Goal: Transaction & Acquisition: Download file/media

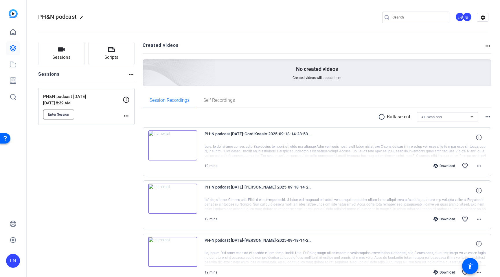
click at [67, 115] on span "Enter Session" at bounding box center [58, 114] width 21 height 5
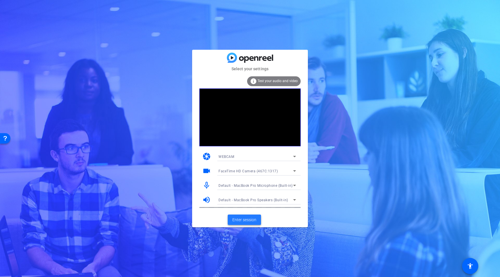
click at [238, 219] on span "Enter session" at bounding box center [244, 220] width 24 height 6
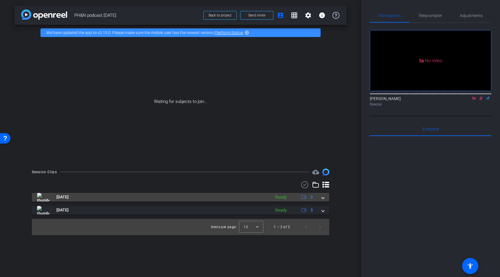
click at [322, 198] on span at bounding box center [323, 197] width 2 height 6
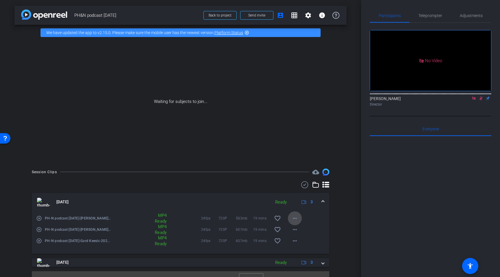
click at [293, 218] on mat-icon "more_horiz" at bounding box center [294, 218] width 7 height 7
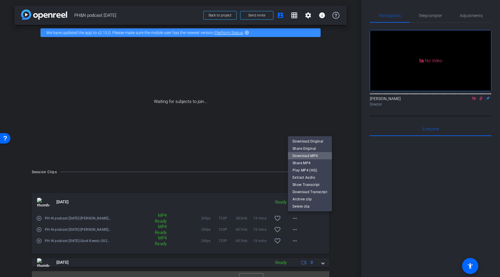
click at [313, 155] on span "Download MP4" at bounding box center [310, 155] width 35 height 7
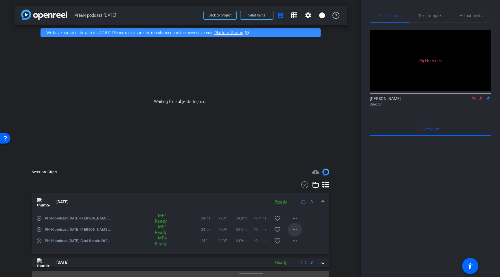
click at [296, 231] on mat-icon "more_horiz" at bounding box center [294, 229] width 7 height 7
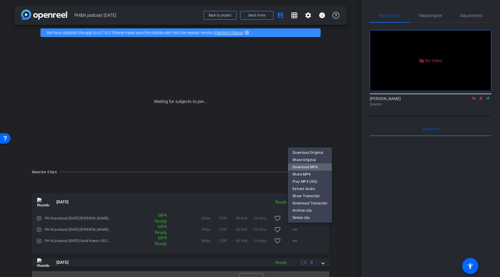
click at [308, 168] on span "Download MP4" at bounding box center [310, 167] width 35 height 7
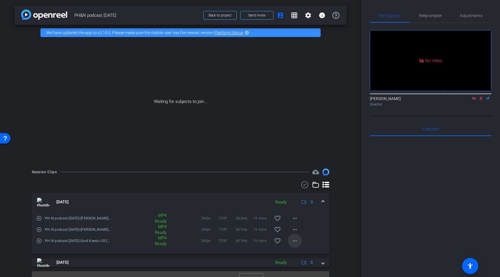
click at [294, 244] on mat-icon "more_horiz" at bounding box center [294, 241] width 7 height 7
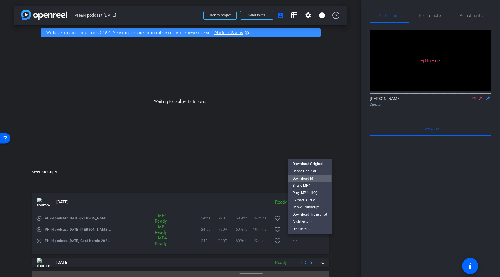
click at [308, 178] on span "Download MP4" at bounding box center [310, 178] width 35 height 7
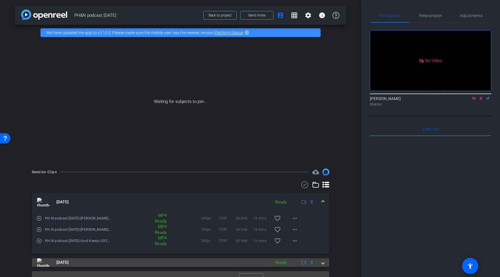
click at [321, 264] on div "Sep 18, 2025 Ready 3" at bounding box center [179, 262] width 285 height 9
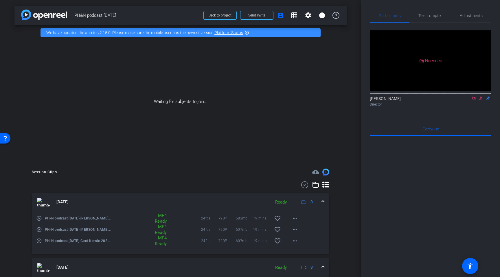
scroll to position [63, 0]
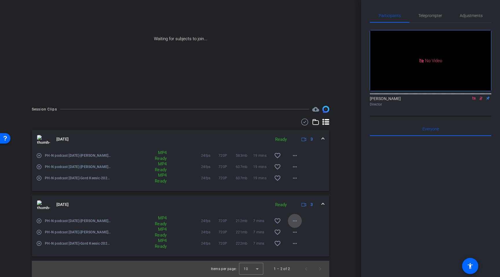
click at [294, 221] on mat-icon "more_horiz" at bounding box center [294, 221] width 7 height 7
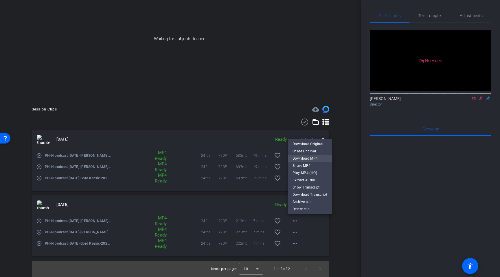
click at [313, 157] on span "Download MP4" at bounding box center [310, 158] width 35 height 7
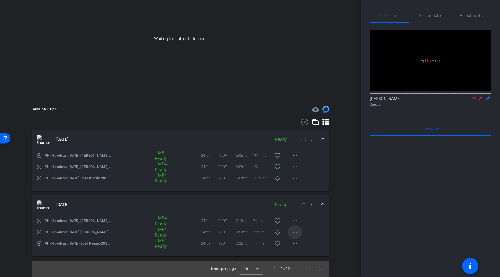
click at [294, 234] on mat-icon "more_horiz" at bounding box center [294, 232] width 7 height 7
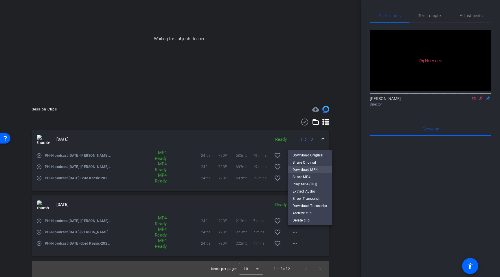
click at [314, 170] on span "Download MP4" at bounding box center [310, 169] width 35 height 7
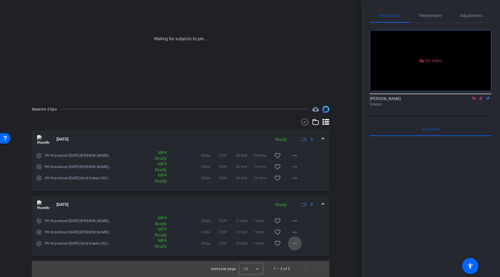
click at [294, 247] on span at bounding box center [295, 244] width 14 height 14
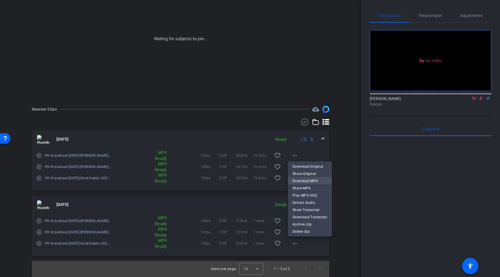
click at [313, 183] on span "Download MP4" at bounding box center [310, 181] width 35 height 7
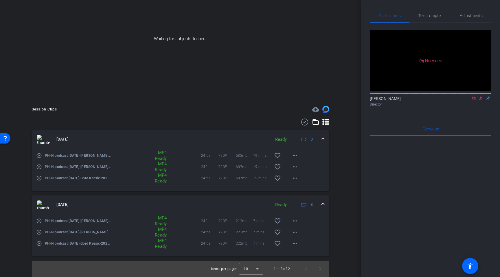
scroll to position [0, 0]
